Goal: Task Accomplishment & Management: Manage account settings

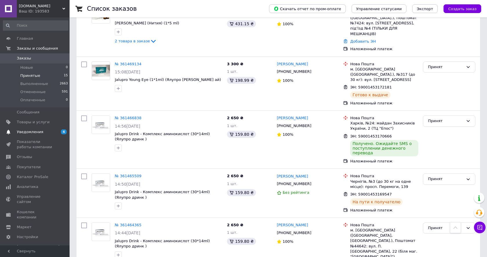
click at [57, 131] on span "4 0" at bounding box center [62, 131] width 16 height 5
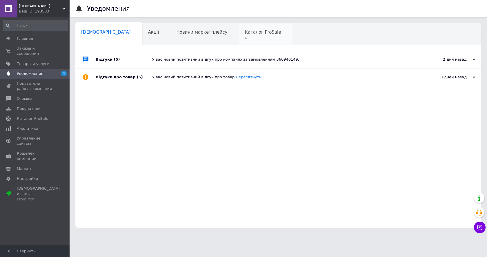
click at [239, 35] on div "Каталог ProSale 4" at bounding box center [266, 34] width 54 height 22
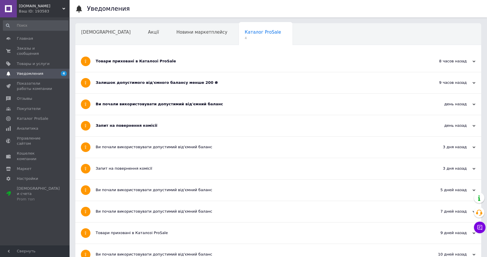
click at [251, 123] on div "Запит на повернення комісії" at bounding box center [257, 125] width 322 height 21
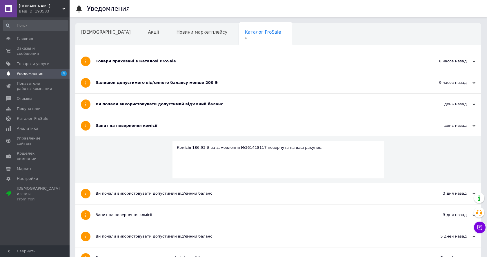
click at [258, 98] on div "Ви почали використовувати допустимий від'ємний баланс" at bounding box center [257, 104] width 322 height 21
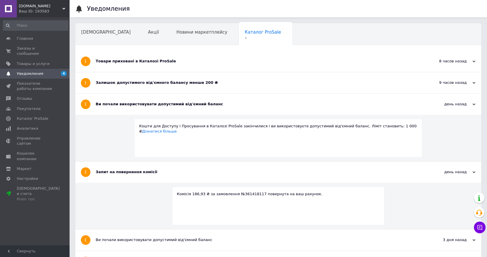
click at [260, 92] on div "Залишок допустимого від'ємного балансу менше 200 ₴" at bounding box center [257, 82] width 322 height 21
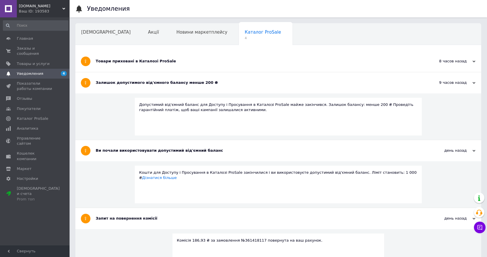
click at [264, 83] on div "Залишок допустимого від'ємного балансу менше 200 ₴" at bounding box center [257, 82] width 322 height 5
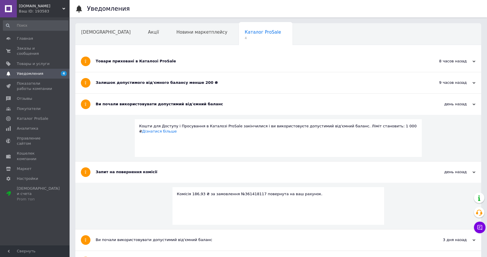
click at [263, 57] on div "Товари приховані в Каталозі ProSale" at bounding box center [257, 61] width 322 height 21
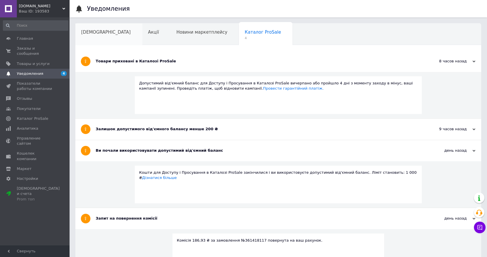
click at [93, 31] on span "[DEMOGRAPHIC_DATA]" at bounding box center [106, 32] width 50 height 5
